Goal: Complete application form

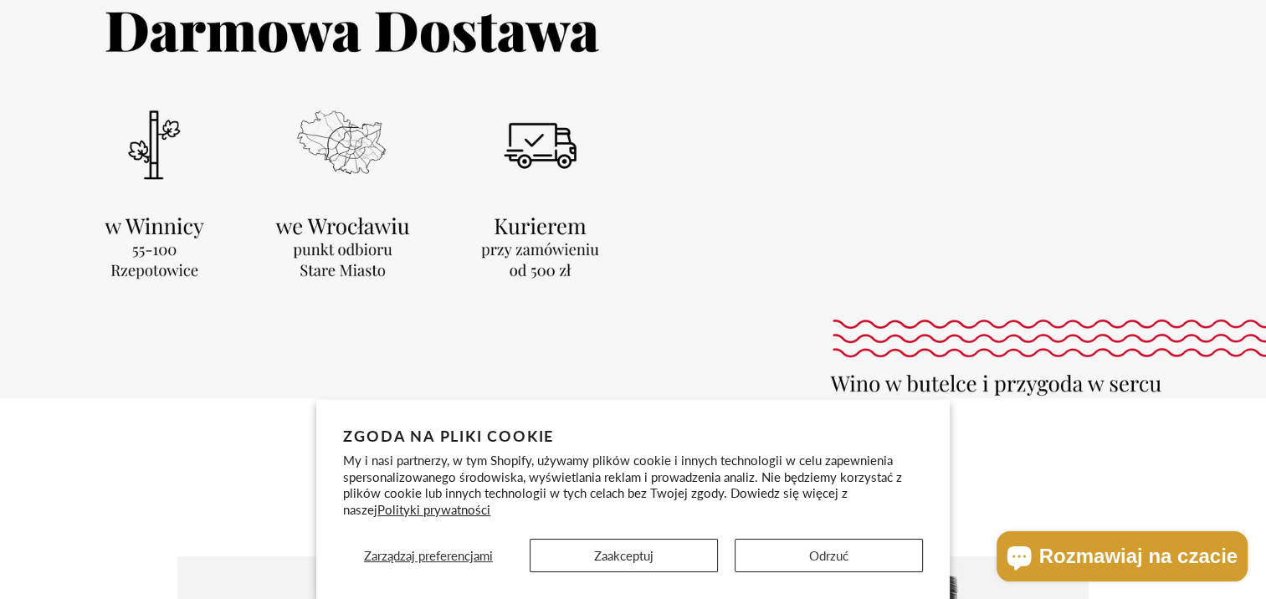
scroll to position [418, 0]
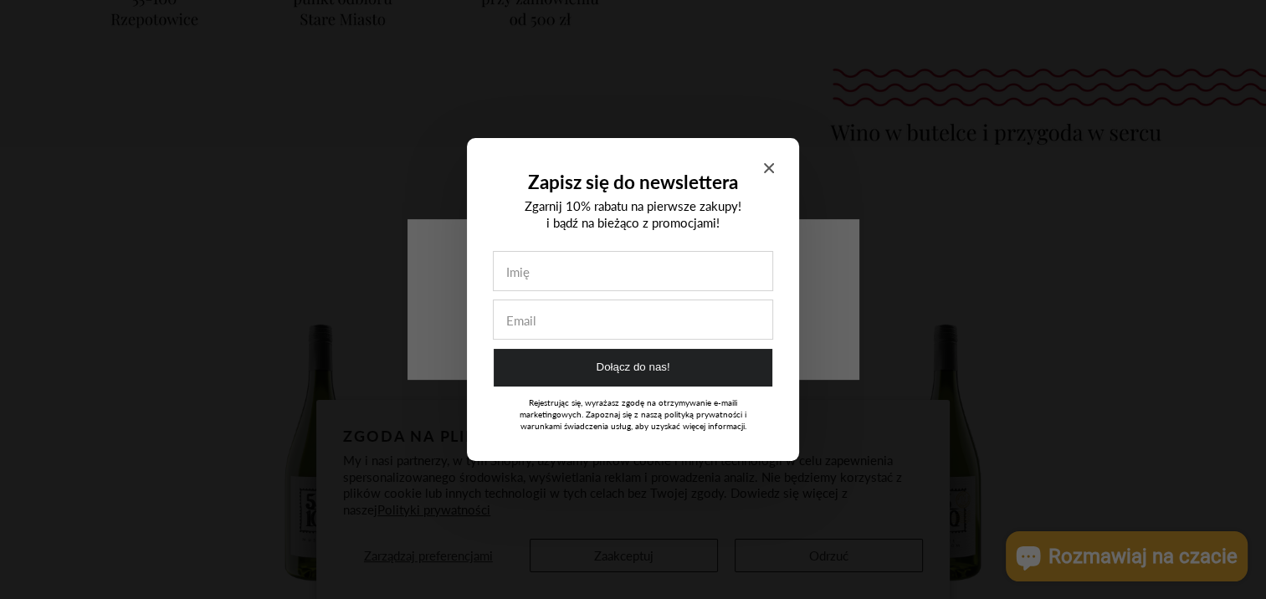
click at [670, 261] on input "Zapisz się do newslettera" at bounding box center [633, 271] width 279 height 38
type input "kasia"
click at [599, 332] on input "Zapisz się do newslettera" at bounding box center [633, 319] width 279 height 38
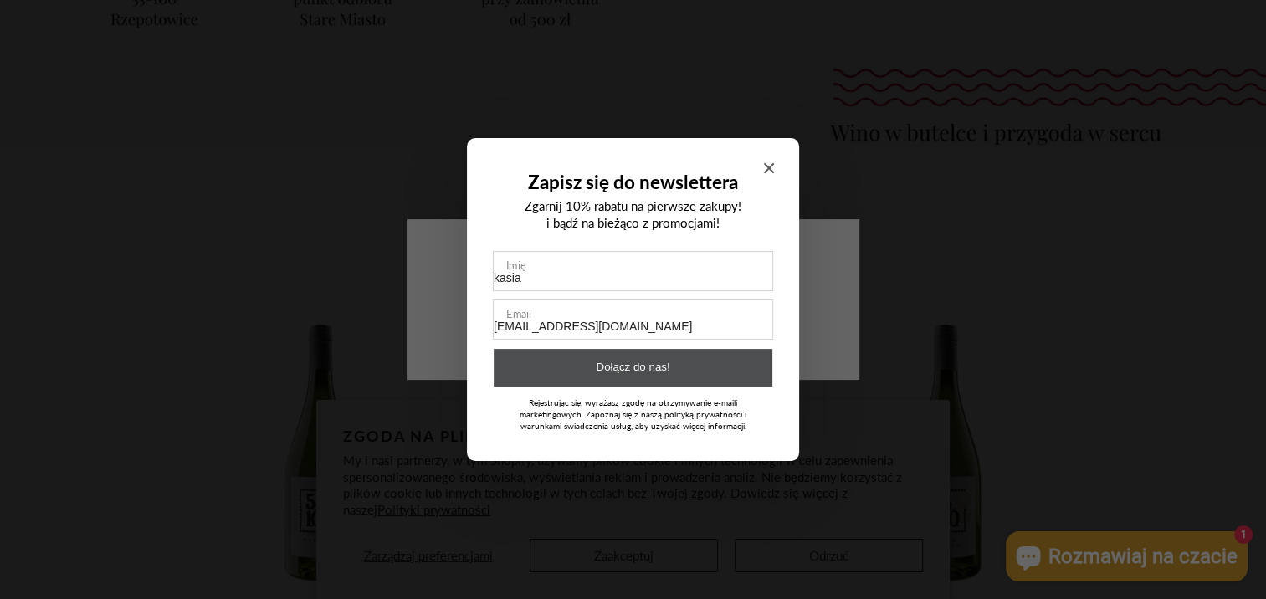
type input "[EMAIL_ADDRESS][DOMAIN_NAME]"
click at [611, 361] on button "Dołącz do nas!" at bounding box center [633, 368] width 279 height 38
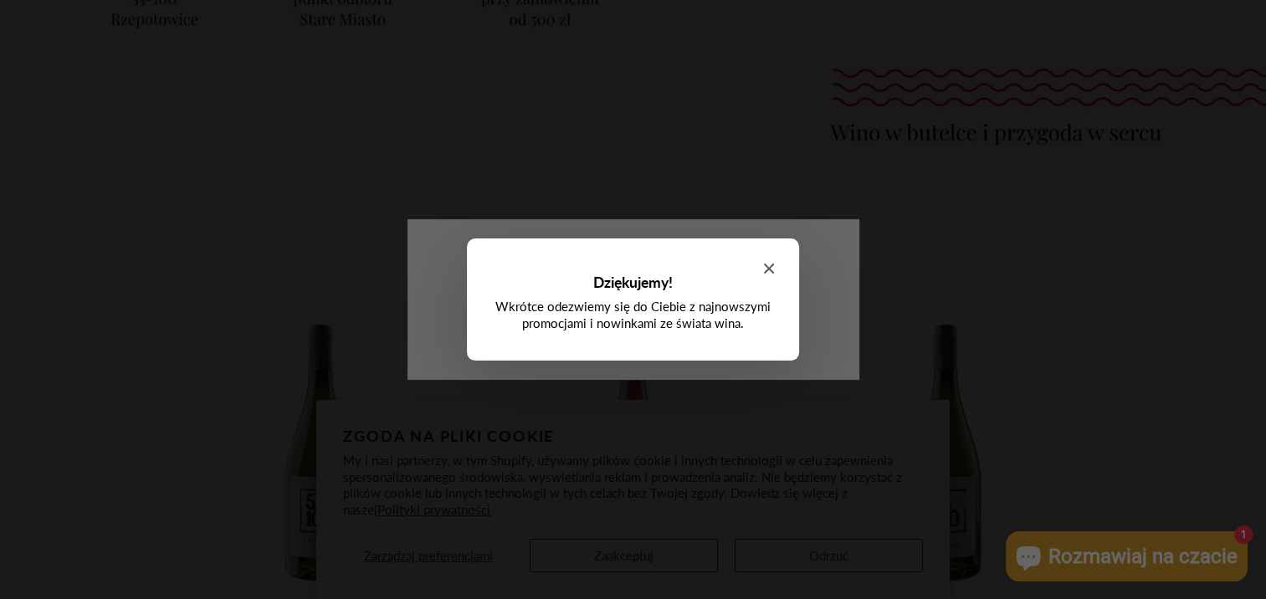
click at [776, 269] on div "Dziękujemy! Wkrótce odezwiemy się do Ciebie z najnowszymi promocjami i nowinkam…" at bounding box center [633, 299] width 332 height 122
click at [772, 265] on section "Dziękujemy! Wkrótce odezwiemy się do Ciebie z najnowszymi promocjami i nowinkam…" at bounding box center [633, 299] width 332 height 122
click at [770, 269] on icon "Close modal" at bounding box center [769, 269] width 10 height 10
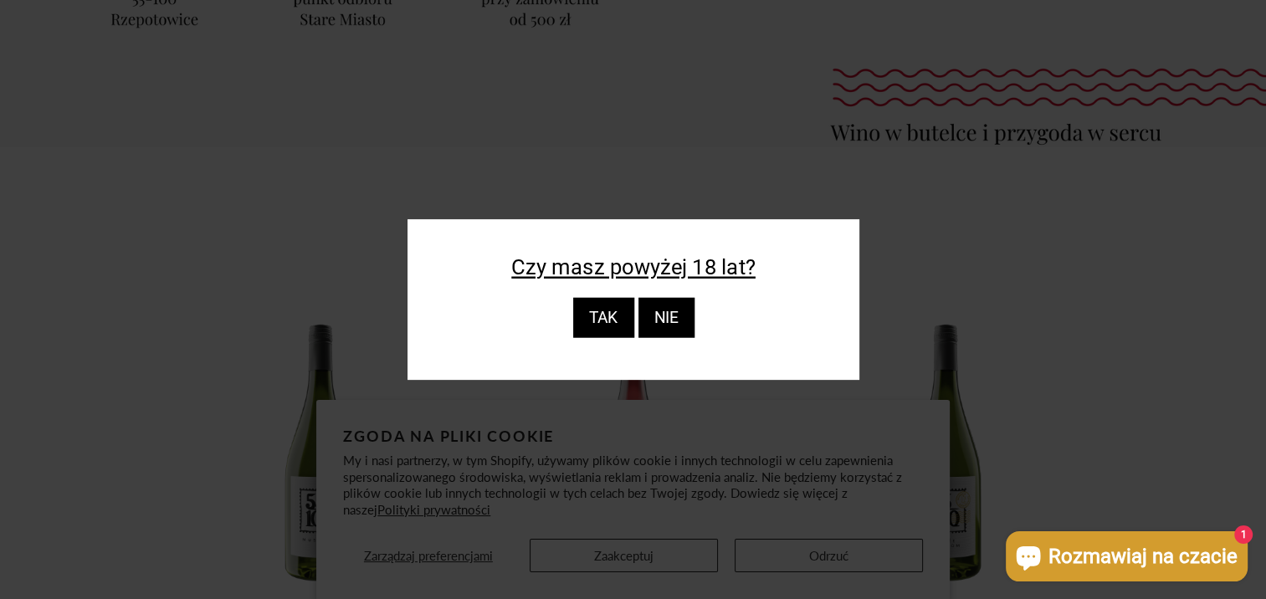
click at [618, 322] on div "TAK" at bounding box center [602, 318] width 61 height 40
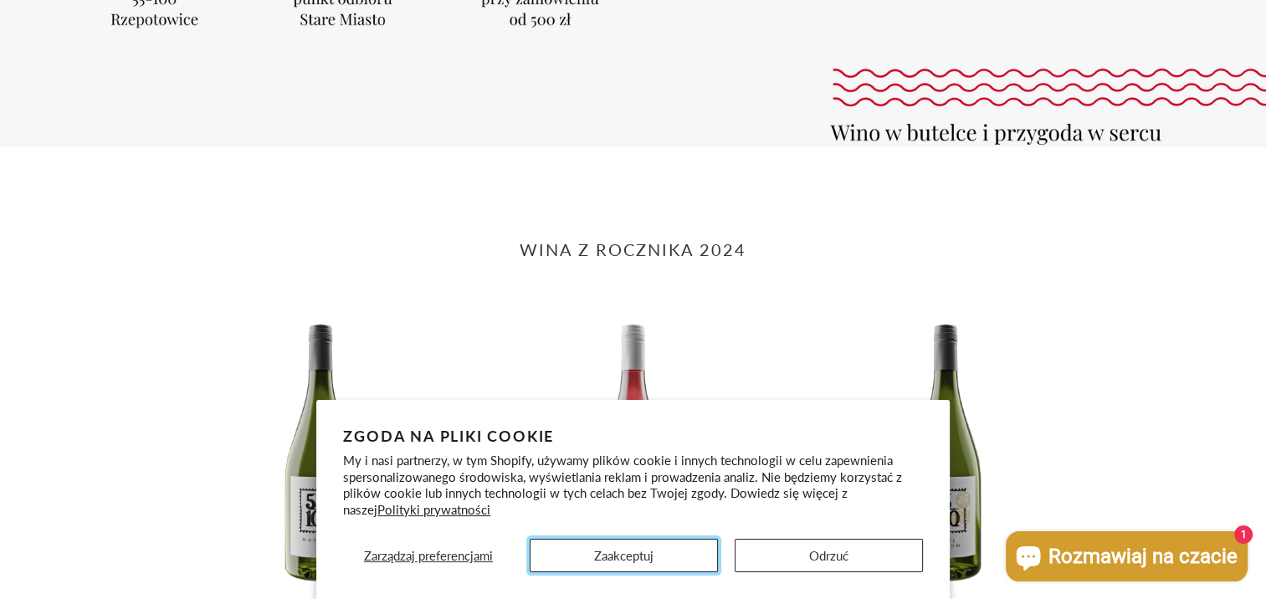
click at [571, 559] on button "Zaakceptuj" at bounding box center [624, 555] width 188 height 33
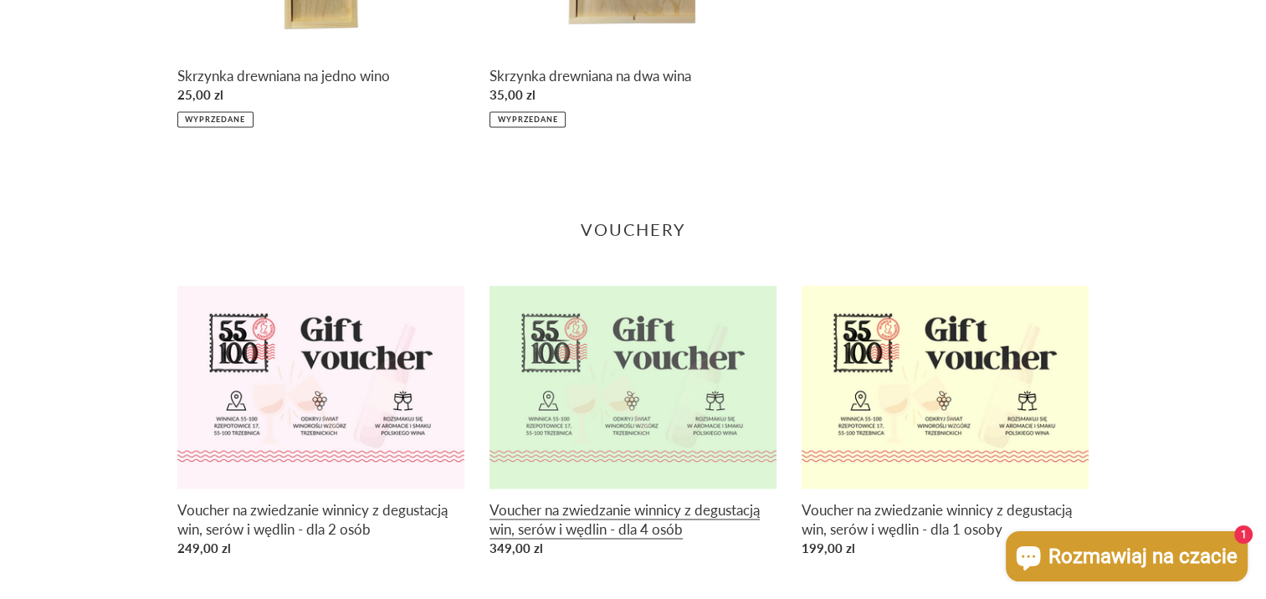
scroll to position [2383, 0]
